Goal: Find specific page/section

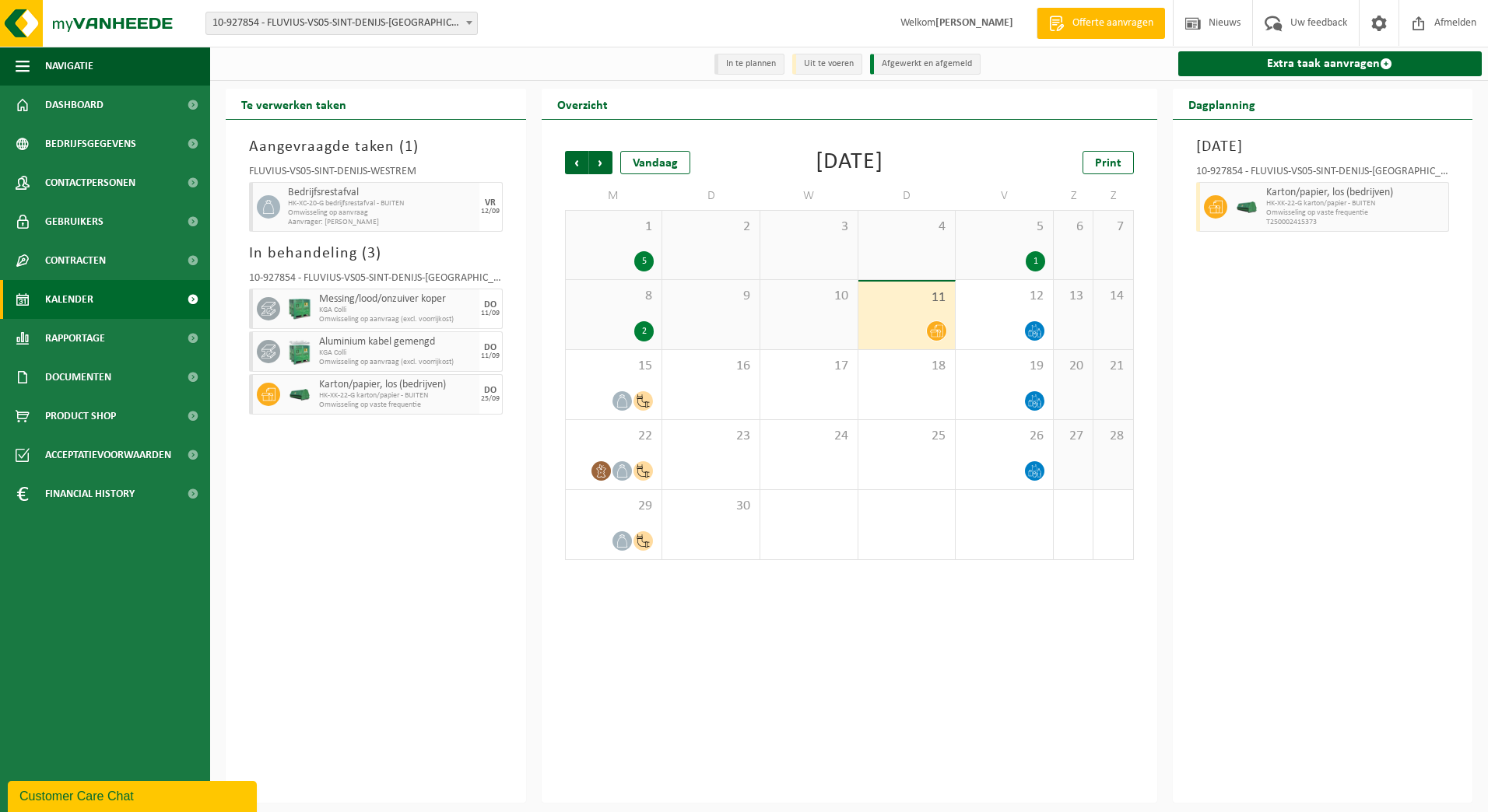
click at [436, 21] on span "10-927854 - FLUVIUS-VS05-SINT-DENIJS-[GEOGRAPHIC_DATA] - [GEOGRAPHIC_DATA]" at bounding box center [341, 23] width 271 height 22
type input "10-965898"
select select "152626"
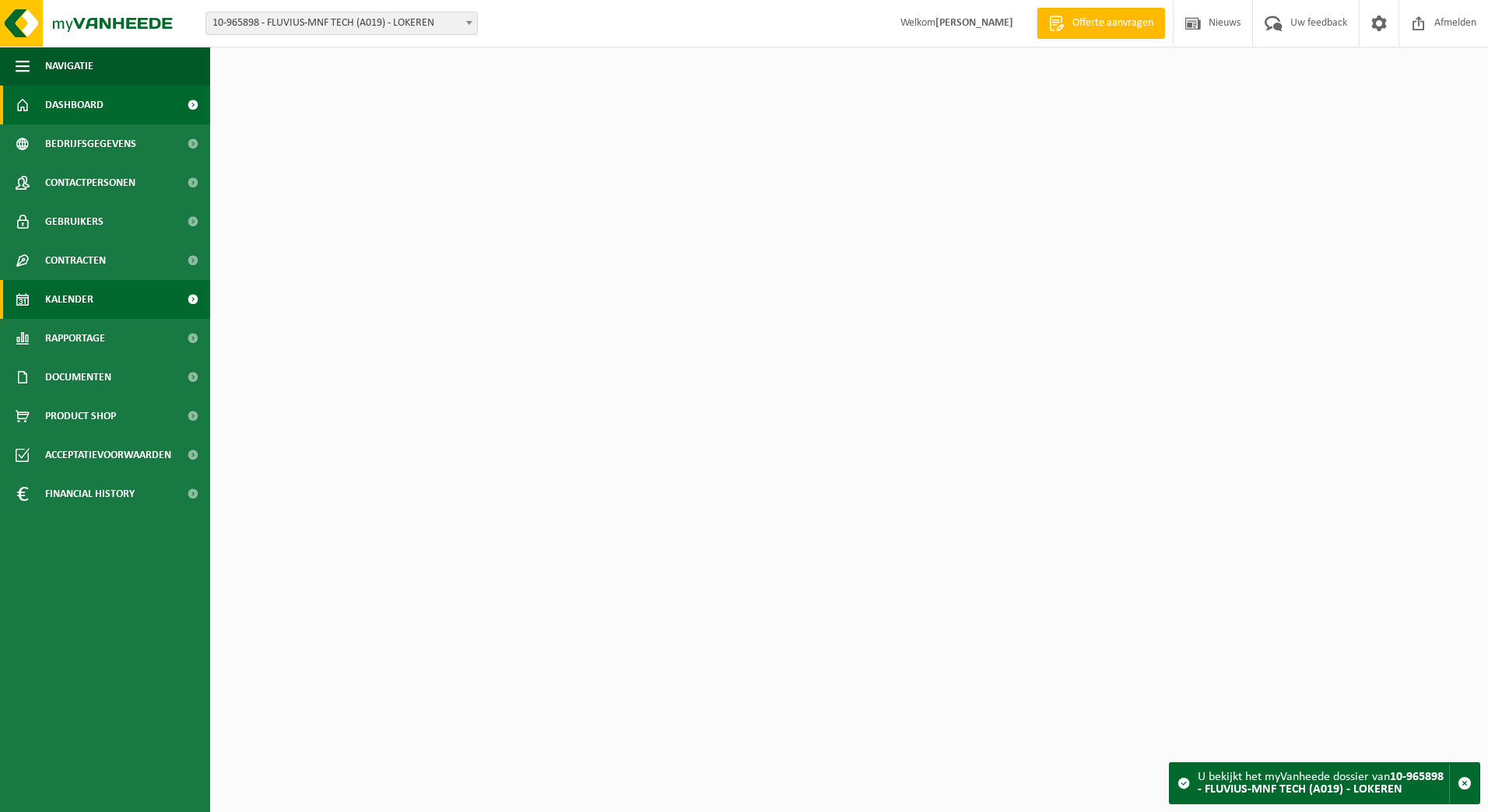
click at [52, 298] on span "Kalender" at bounding box center [70, 300] width 48 height 39
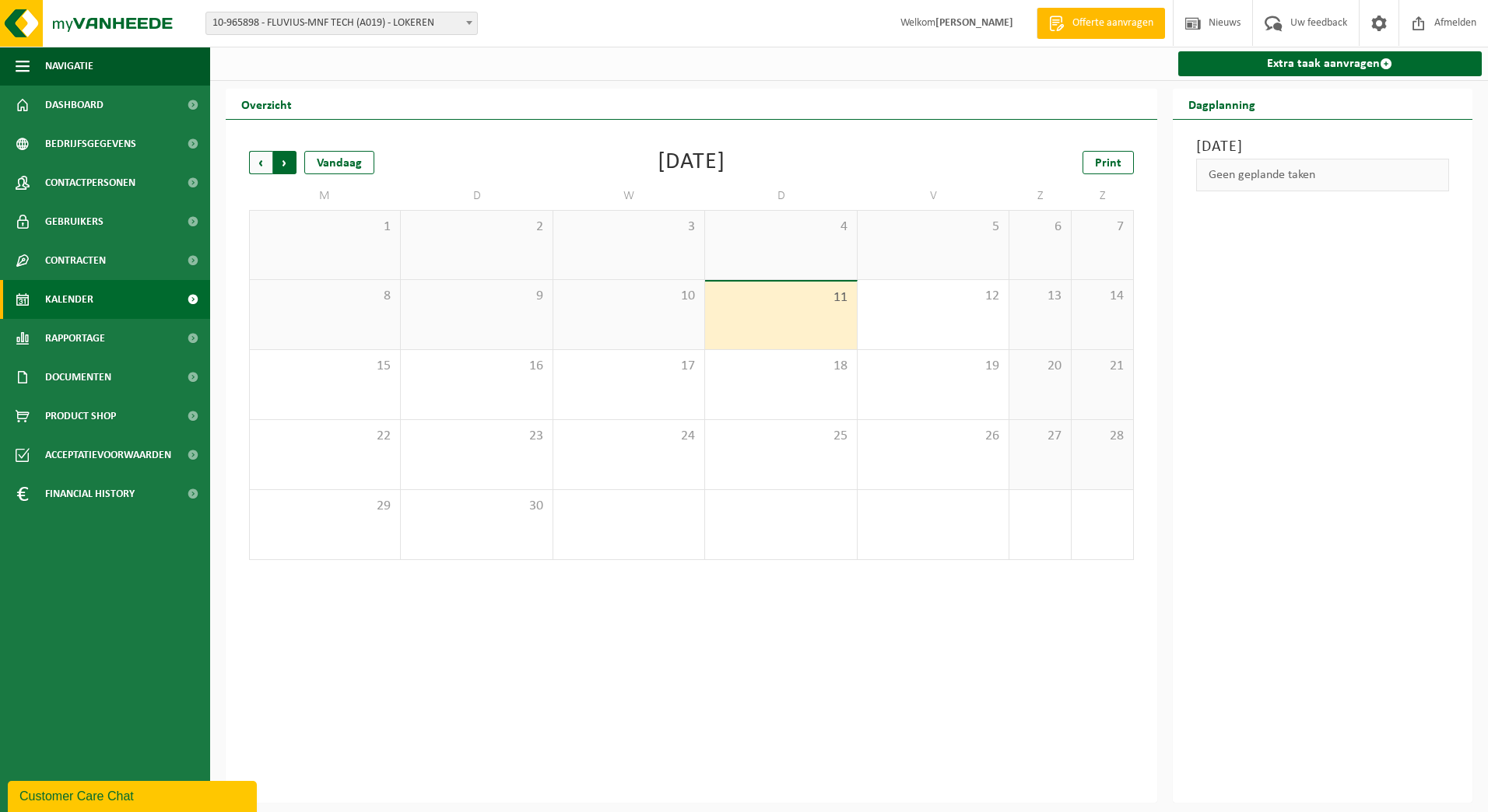
click at [254, 153] on span "Vorige" at bounding box center [261, 162] width 23 height 23
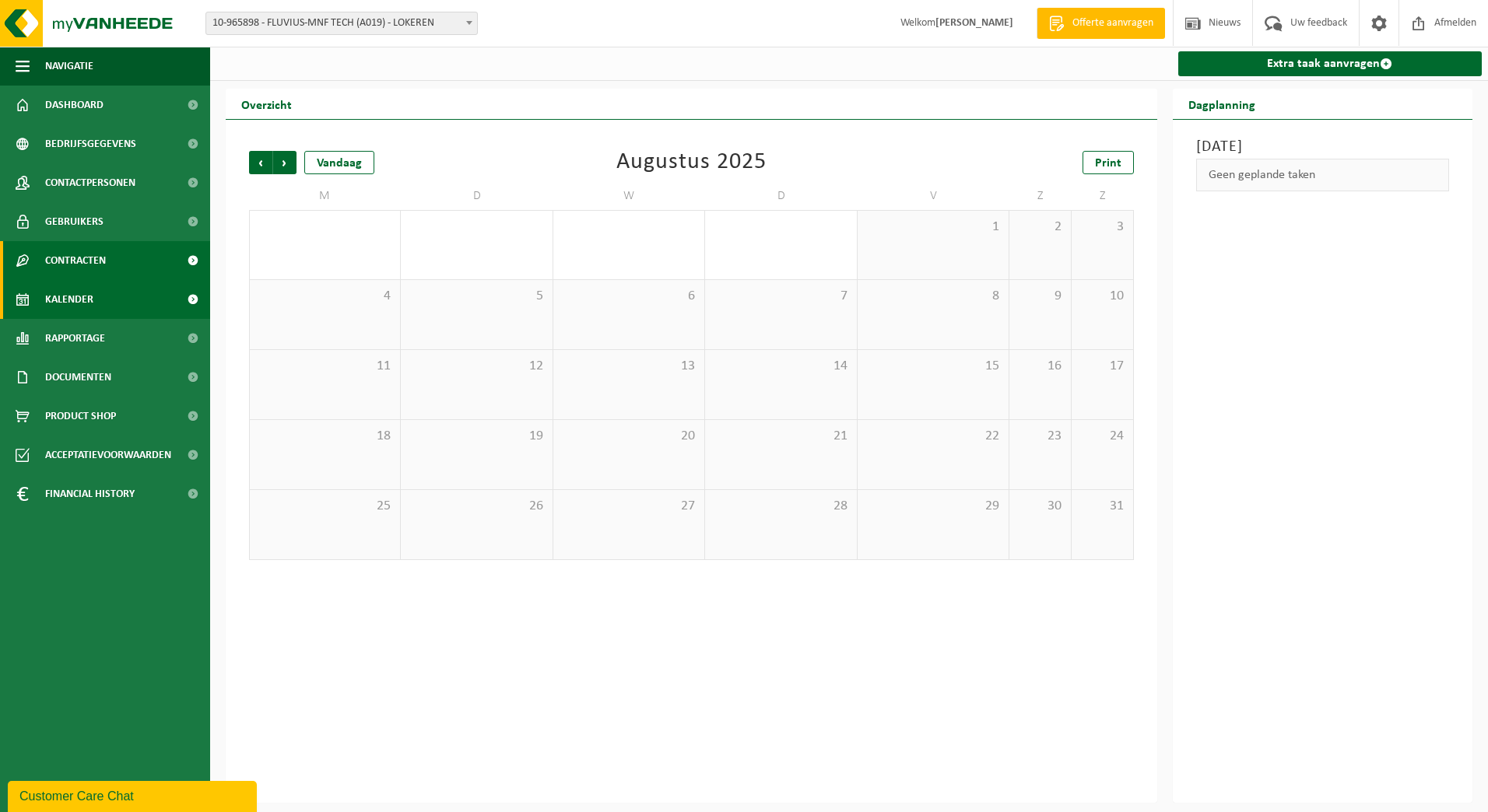
click at [102, 269] on span "Contracten" at bounding box center [76, 261] width 61 height 39
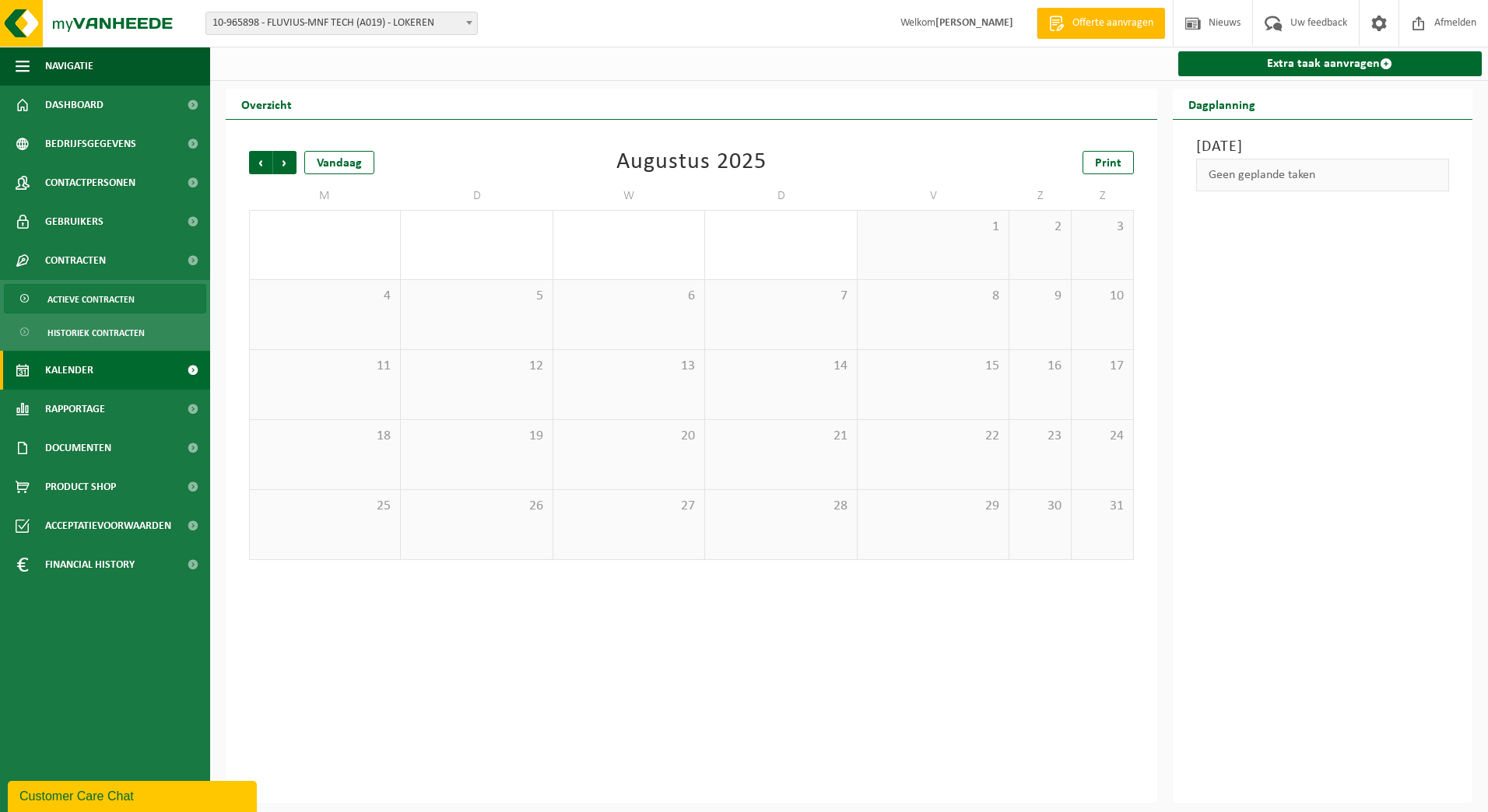
click at [103, 294] on span "Actieve contracten" at bounding box center [91, 300] width 87 height 30
